Goal: Browse casually: Explore the website without a specific task or goal

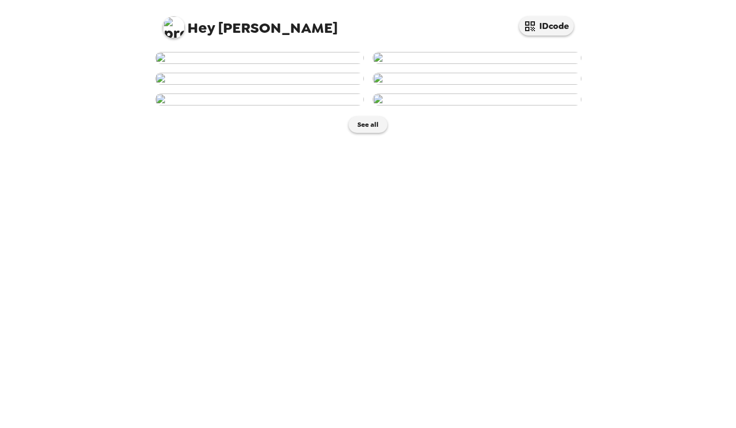
click at [269, 64] on img at bounding box center [259, 58] width 209 height 12
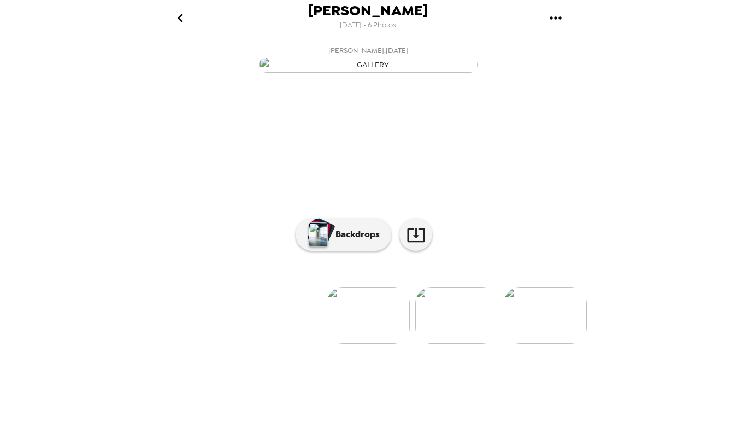
scroll to position [45, 0]
click at [442, 344] on img at bounding box center [456, 315] width 83 height 57
click at [426, 344] on img at bounding box center [435, 315] width 83 height 57
click at [446, 344] on img at bounding box center [457, 315] width 83 height 57
click at [450, 344] on img at bounding box center [458, 315] width 83 height 57
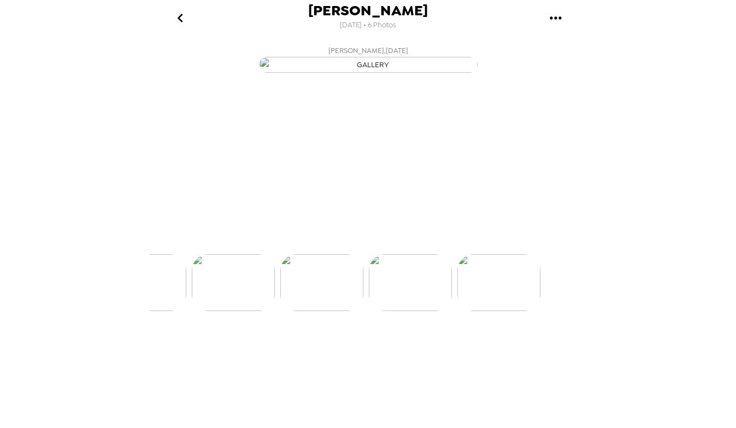
scroll to position [0, 352]
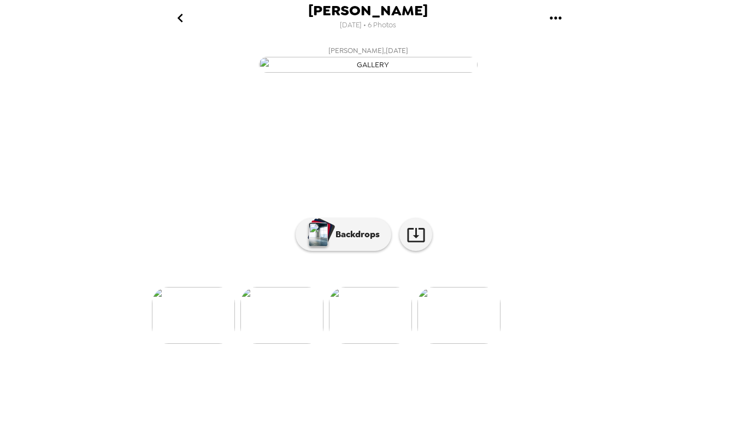
click at [443, 344] on img at bounding box center [458, 315] width 83 height 57
click at [291, 344] on img at bounding box center [282, 315] width 83 height 57
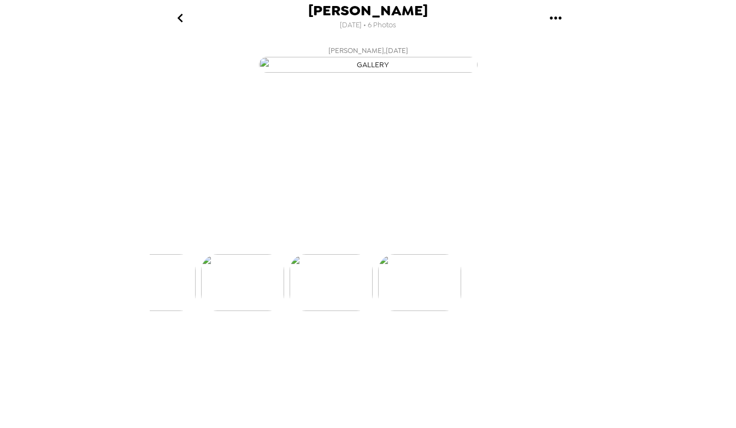
scroll to position [0, 352]
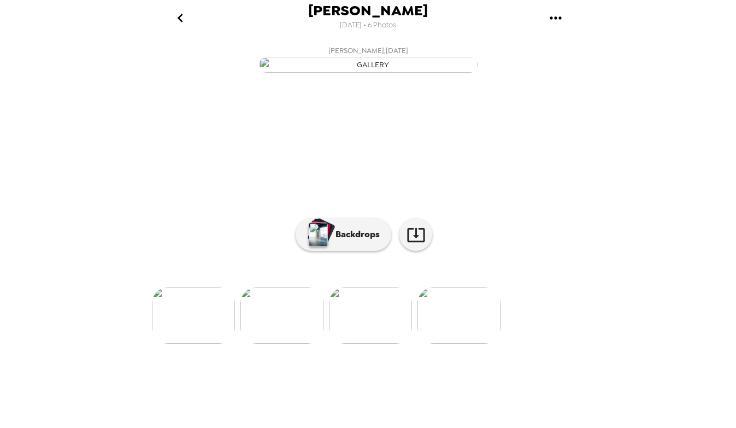
click at [286, 344] on img at bounding box center [281, 315] width 83 height 57
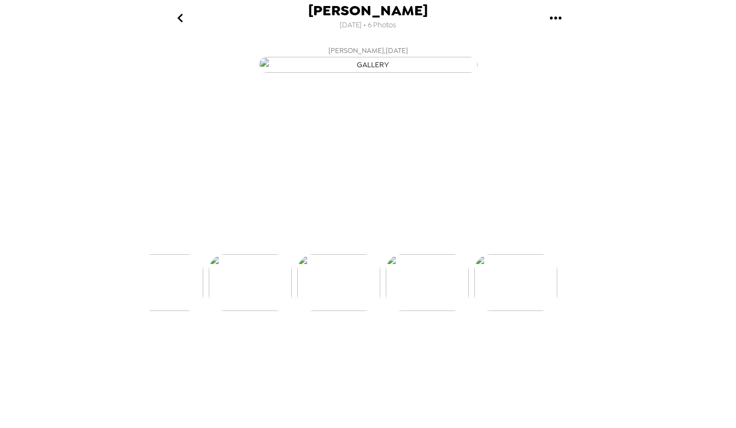
scroll to position [0, 264]
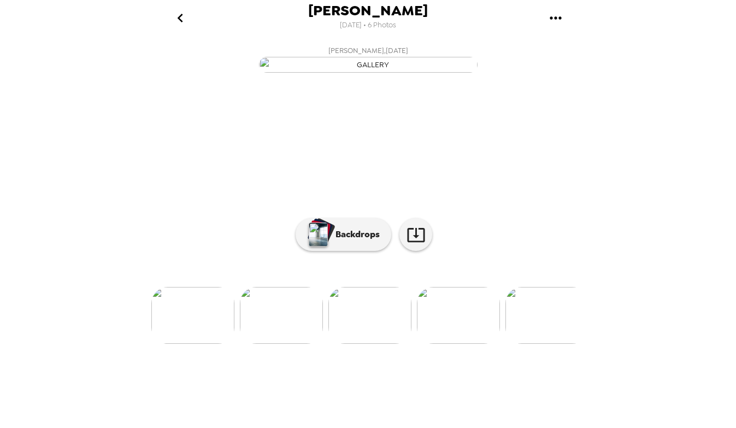
click at [267, 344] on img at bounding box center [281, 315] width 83 height 57
click at [250, 344] on img at bounding box center [280, 315] width 83 height 57
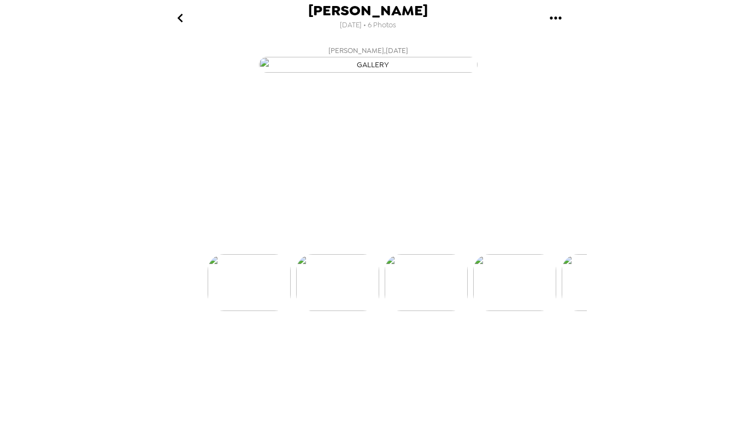
scroll to position [0, 88]
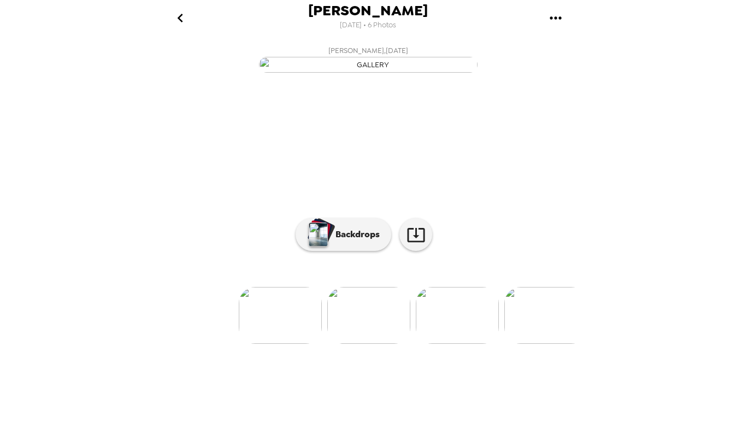
click at [264, 344] on img at bounding box center [280, 315] width 83 height 57
click at [476, 344] on img at bounding box center [456, 315] width 83 height 57
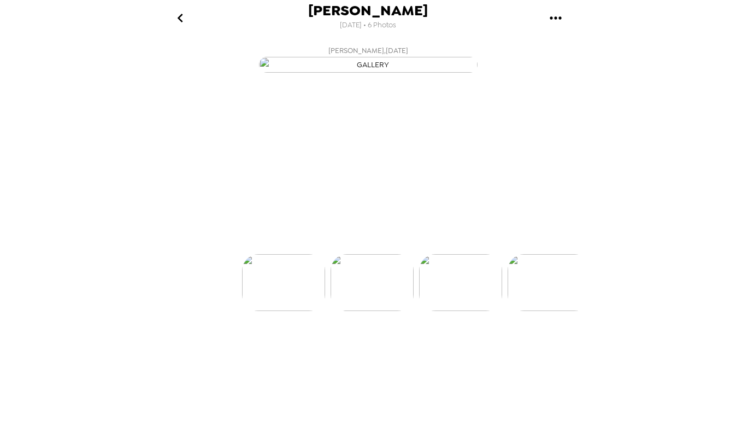
scroll to position [0, 88]
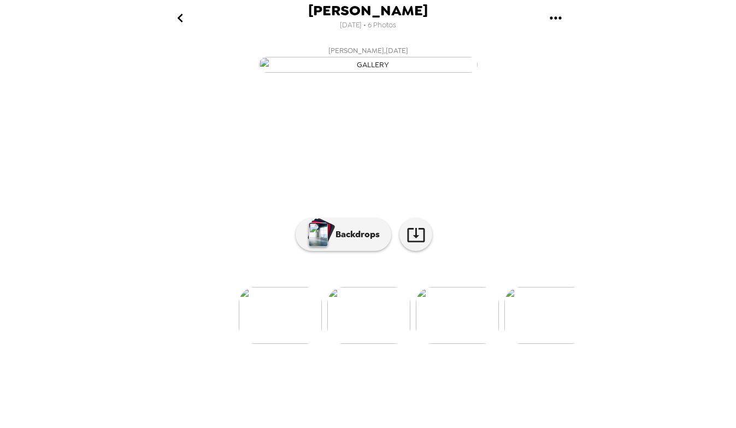
click at [462, 344] on div at bounding box center [368, 297] width 437 height 93
click at [457, 344] on img at bounding box center [457, 315] width 83 height 57
click at [330, 344] on img at bounding box center [316, 315] width 83 height 57
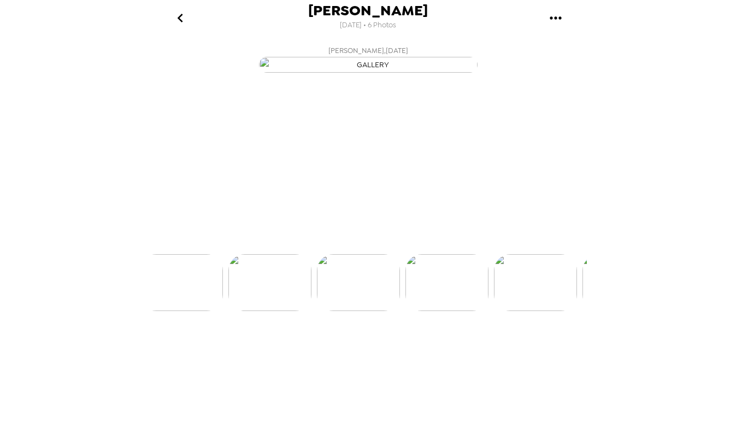
scroll to position [0, 176]
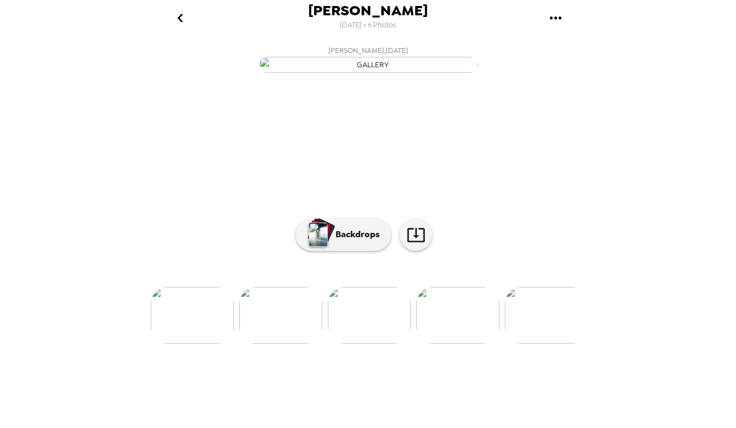
click at [451, 344] on img at bounding box center [457, 315] width 83 height 57
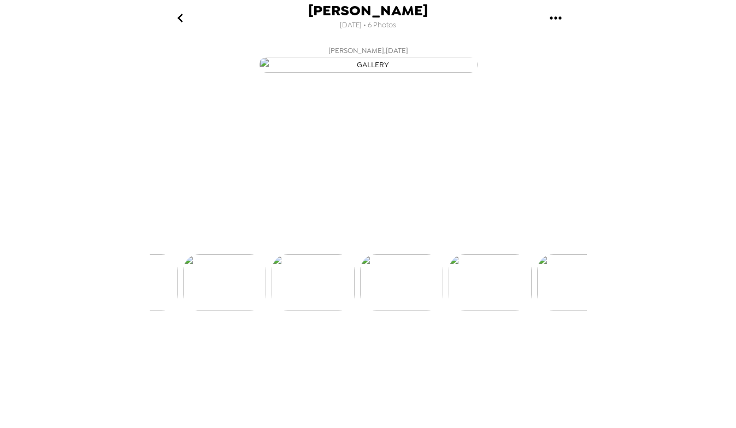
scroll to position [0, 0]
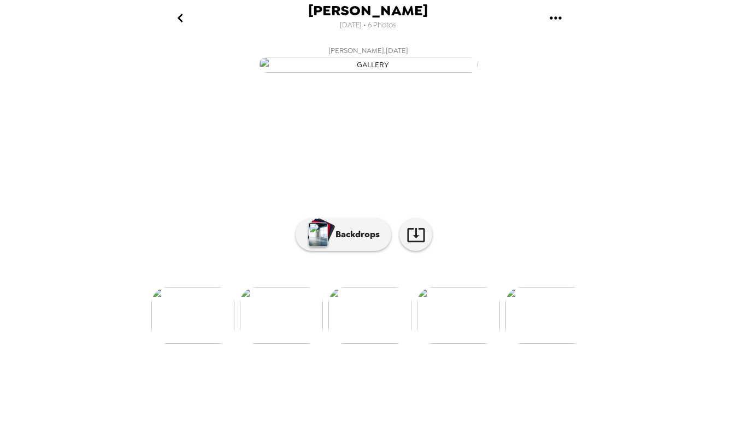
click at [475, 344] on img at bounding box center [458, 315] width 83 height 57
click at [199, 344] on img at bounding box center [193, 315] width 83 height 57
click at [288, 344] on img at bounding box center [281, 315] width 83 height 57
click at [445, 344] on img at bounding box center [457, 315] width 83 height 57
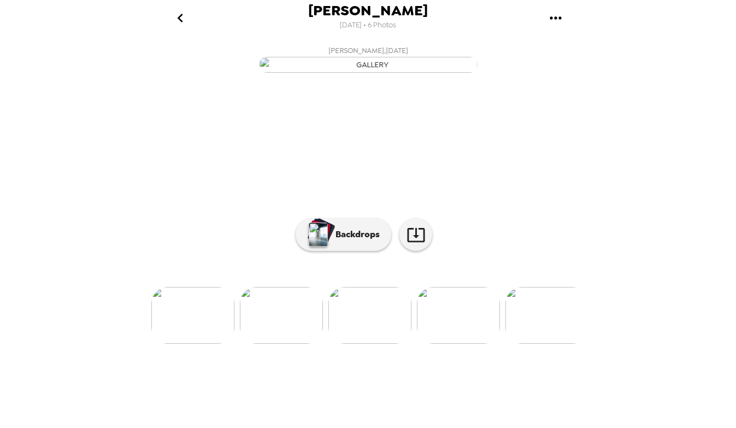
click at [288, 344] on img at bounding box center [281, 315] width 83 height 57
click at [447, 344] on img at bounding box center [457, 315] width 83 height 57
click at [287, 344] on img at bounding box center [281, 315] width 83 height 57
click at [438, 344] on img at bounding box center [457, 315] width 83 height 57
click at [188, 344] on img at bounding box center [192, 315] width 83 height 57
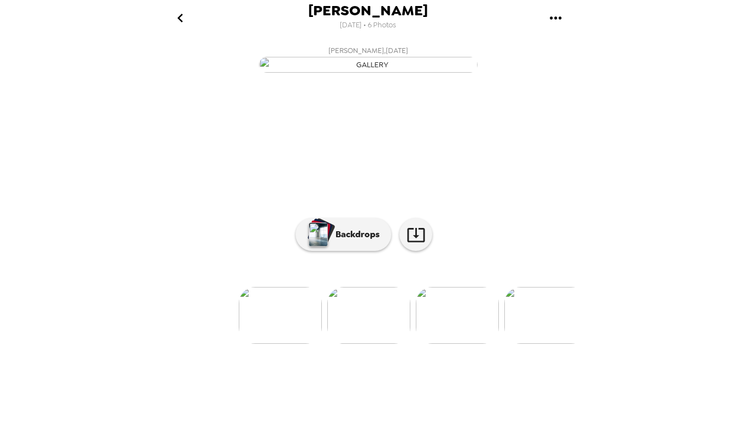
click at [462, 344] on img at bounding box center [457, 315] width 83 height 57
click at [539, 344] on img at bounding box center [546, 315] width 83 height 57
click at [218, 344] on img at bounding box center [193, 315] width 83 height 57
click at [411, 244] on icon at bounding box center [415, 234] width 19 height 19
